Goal: Register for event/course

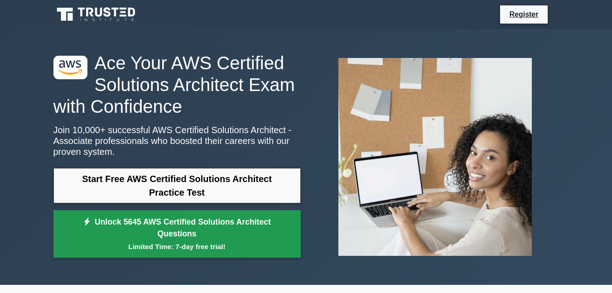
click at [232, 235] on link "Unlock 5645 AWS Certified Solutions Architect Questions Limited Time: 7-day fre…" at bounding box center [176, 234] width 247 height 48
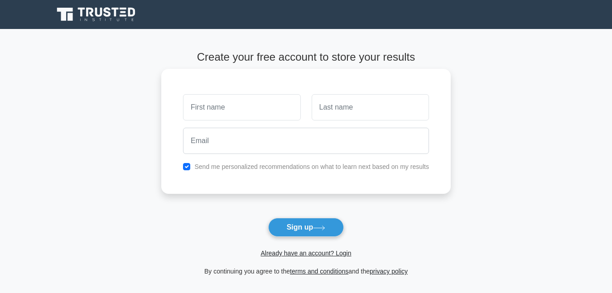
click at [279, 103] on input "text" at bounding box center [241, 107] width 117 height 26
type input "Herizo Liantsoa"
click at [330, 115] on input "text" at bounding box center [369, 107] width 117 height 26
type input "RAKOTOARISOA"
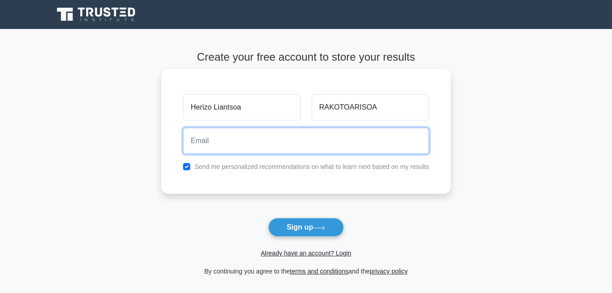
click at [290, 144] on input "email" at bounding box center [306, 141] width 246 height 26
type input "[EMAIL_ADDRESS][DOMAIN_NAME]"
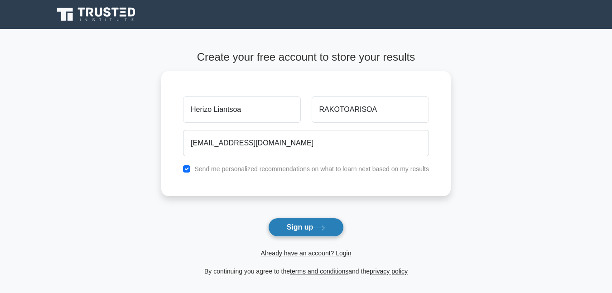
click at [325, 227] on icon at bounding box center [319, 227] width 12 height 5
